Goal: Task Accomplishment & Management: Use online tool/utility

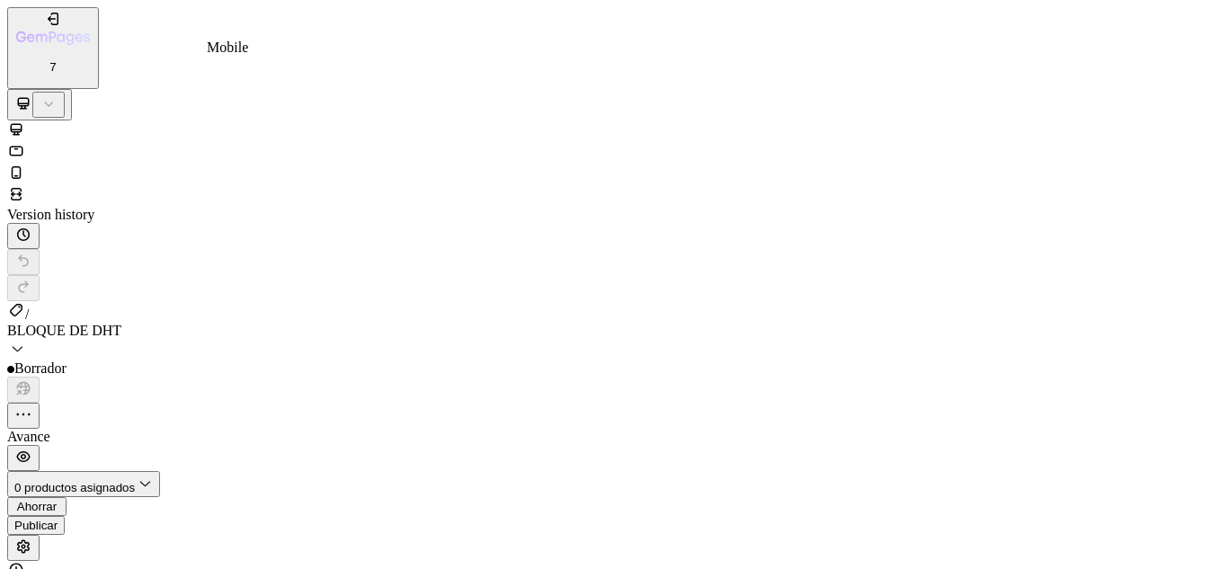
click at [25, 164] on icon at bounding box center [16, 173] width 18 height 18
click at [135, 481] on font "0 productos asignados" at bounding box center [74, 487] width 120 height 13
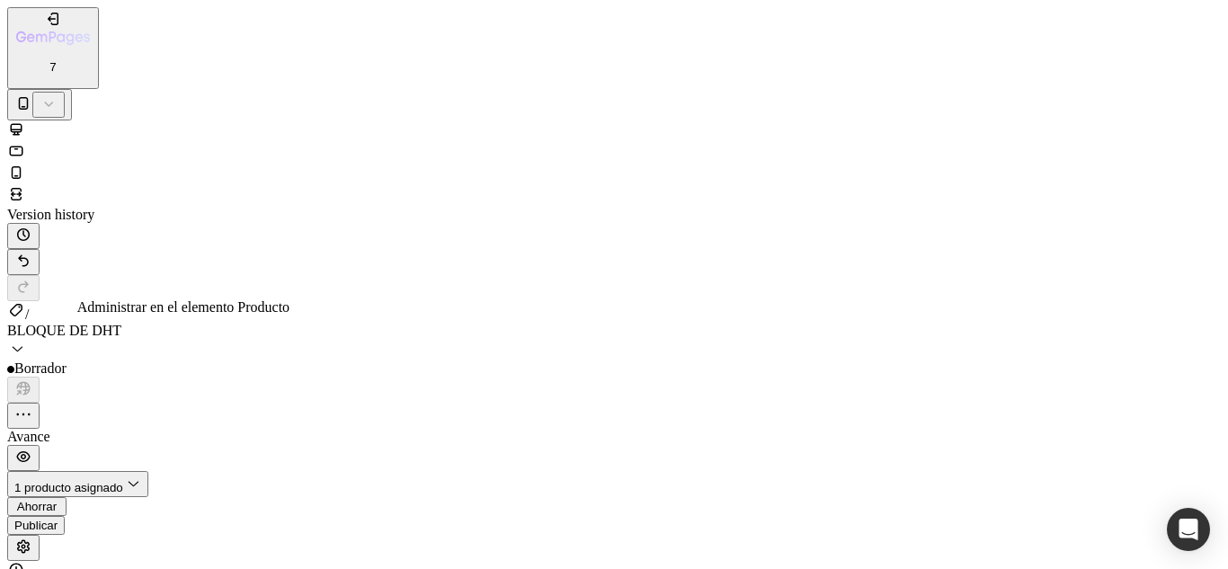
click at [58, 519] on font "Publicar" at bounding box center [35, 525] width 43 height 13
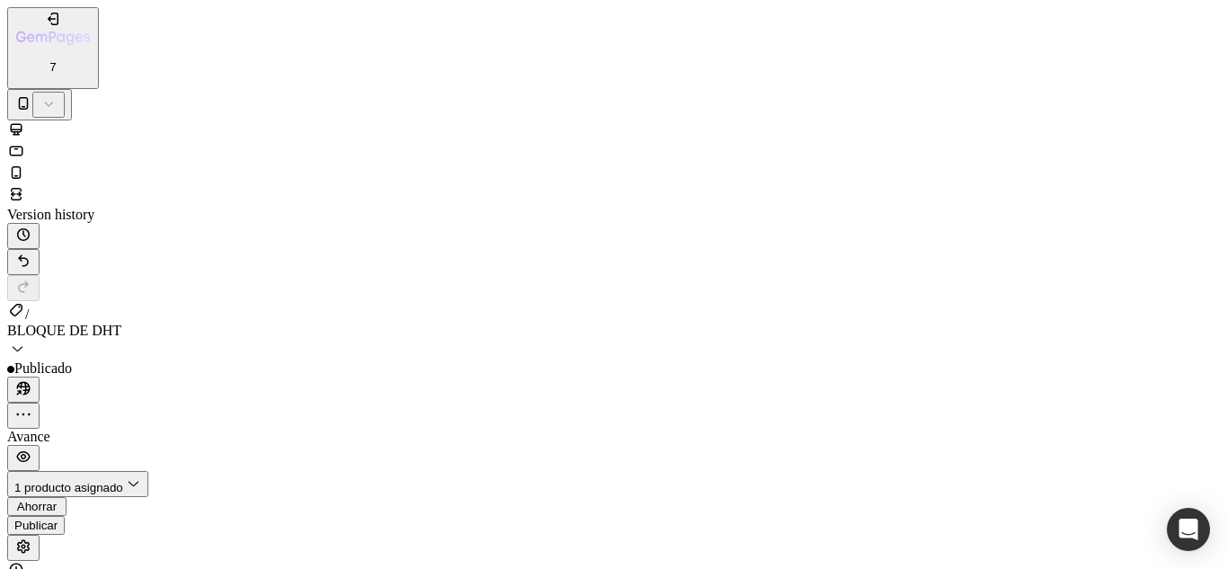
click at [40, 535] on button "button" at bounding box center [23, 548] width 32 height 26
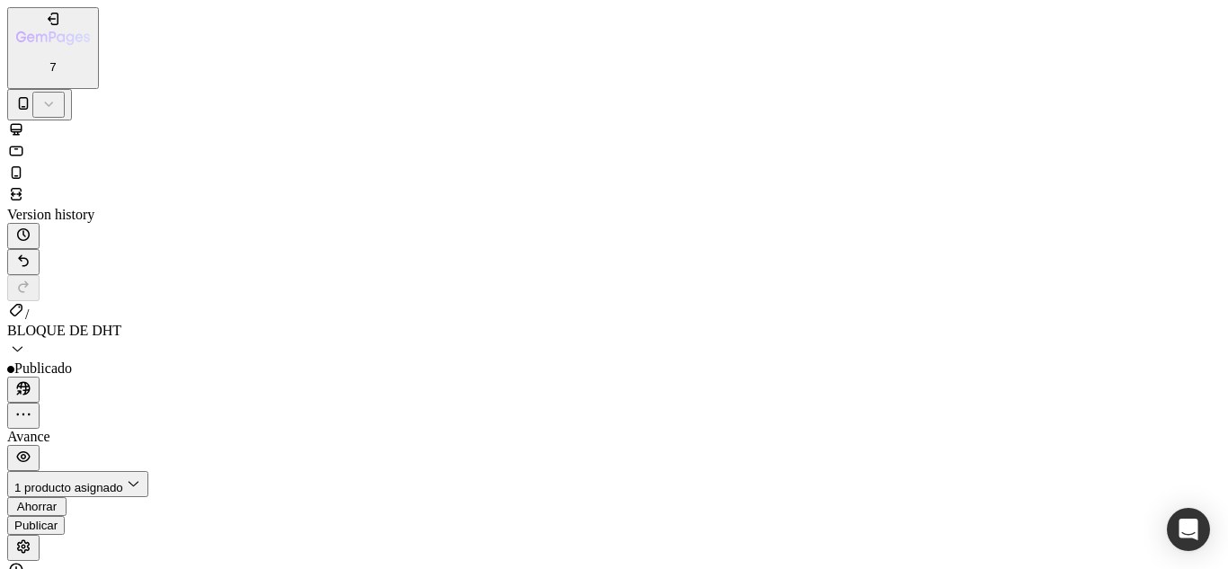
checkbox input "false"
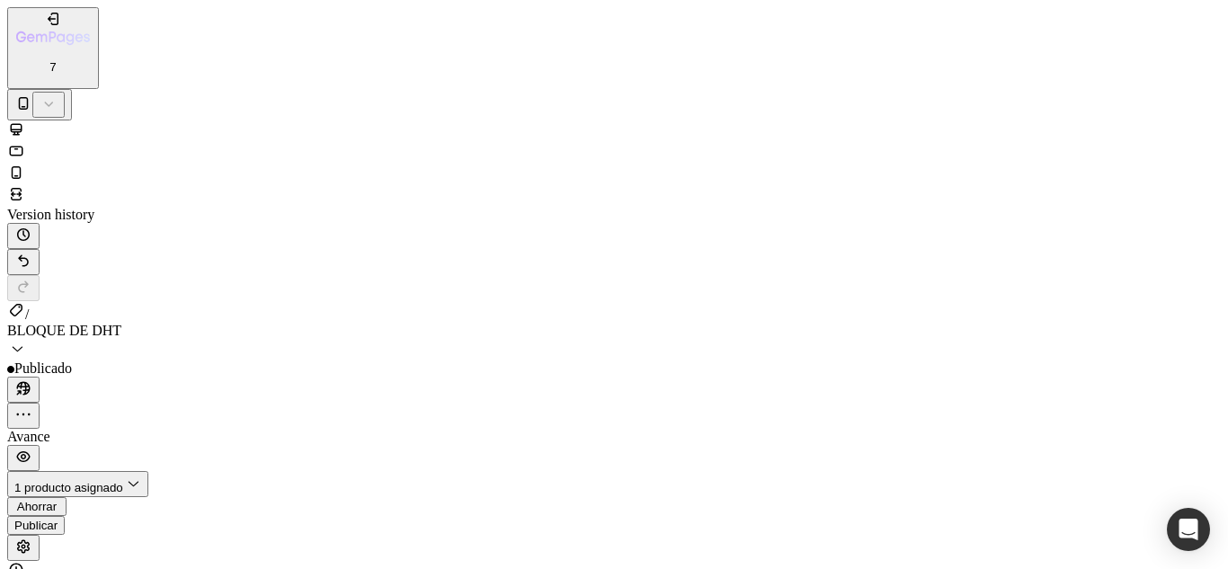
click at [65, 516] on button "Publicar" at bounding box center [36, 525] width 58 height 19
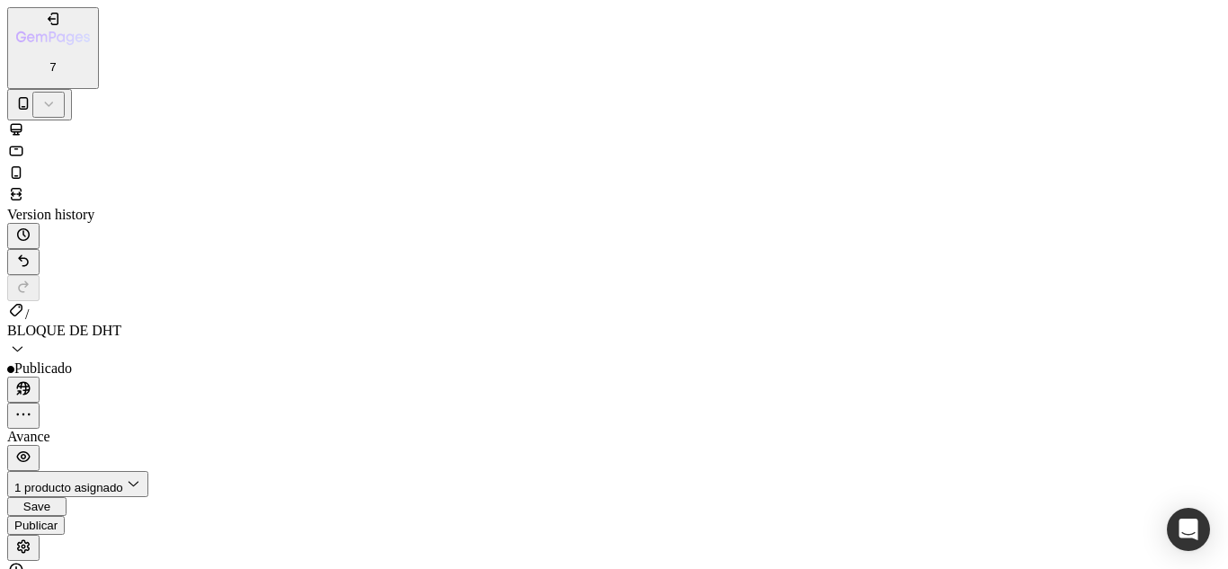
click at [39, 23] on div "7" at bounding box center [53, 42] width 74 height 64
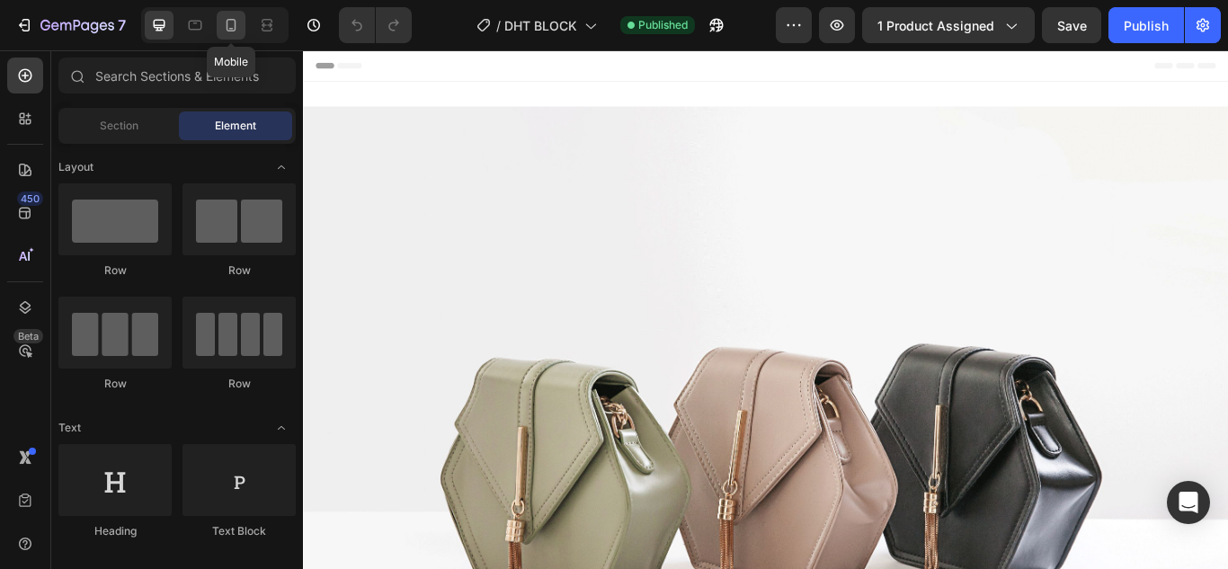
click at [239, 26] on icon at bounding box center [231, 25] width 18 height 18
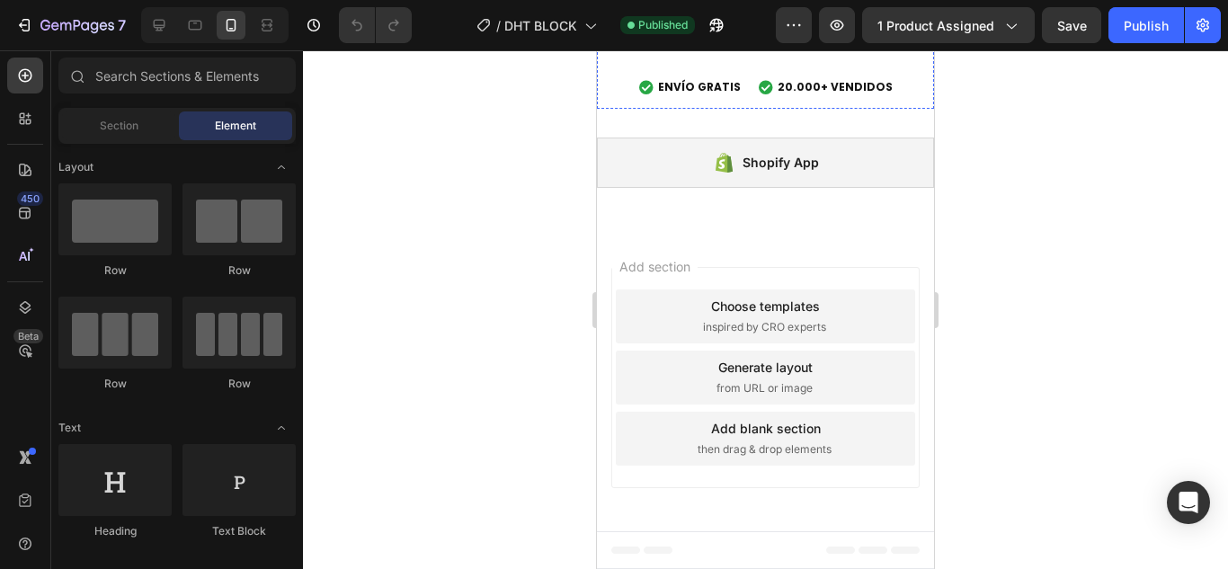
scroll to position [5933, 0]
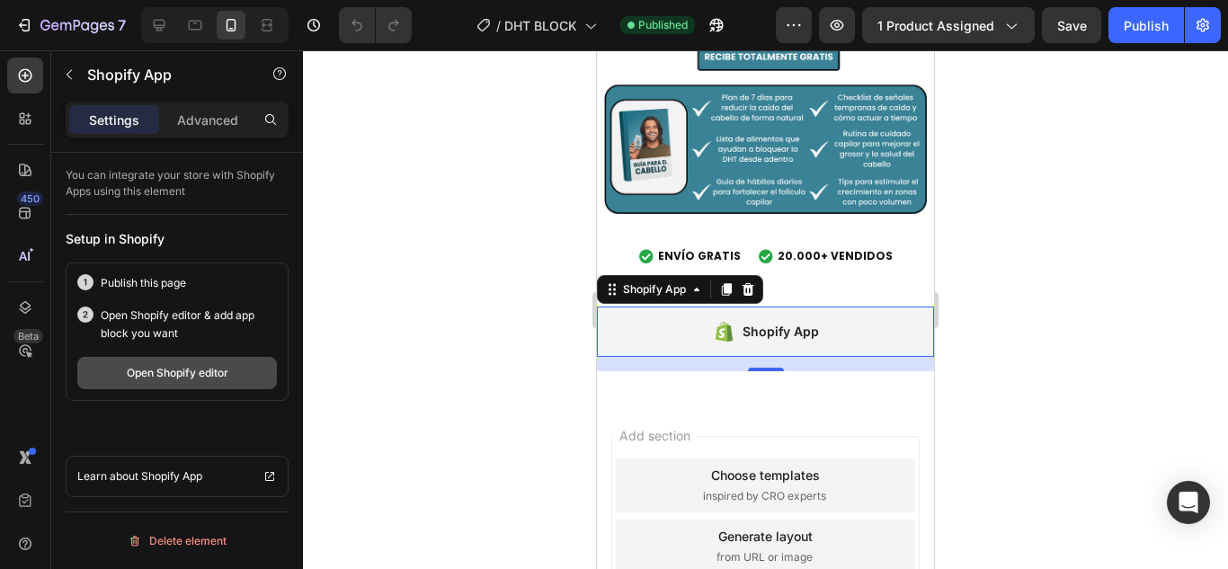
click at [205, 386] on button "Open Shopify editor" at bounding box center [177, 373] width 200 height 32
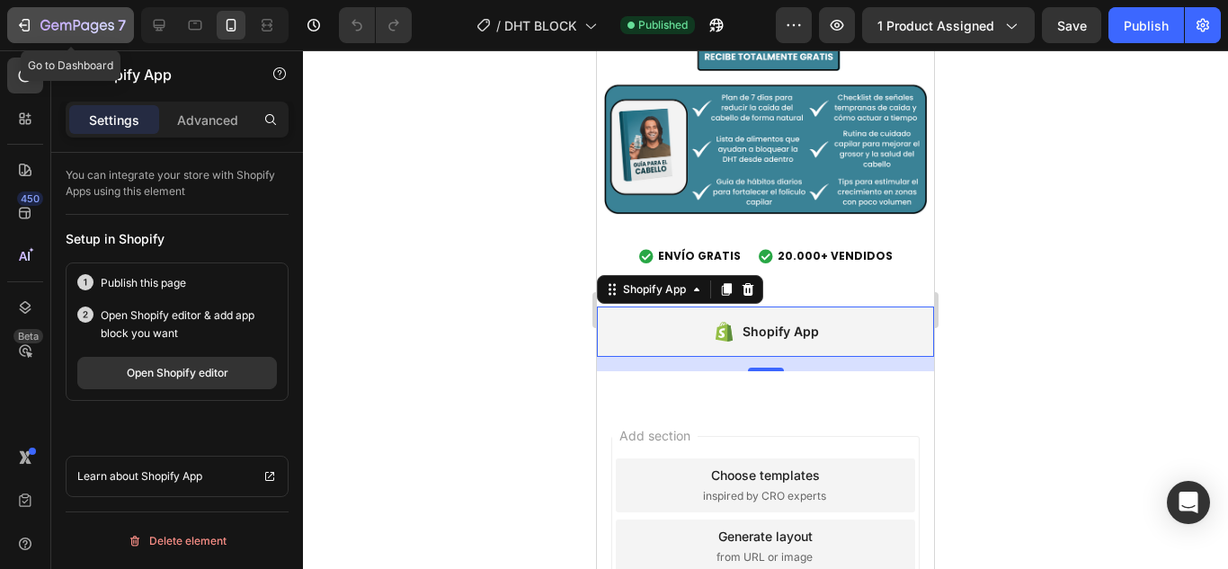
click at [67, 17] on div "7" at bounding box center [82, 25] width 85 height 22
